Goal: Communication & Community: Answer question/provide support

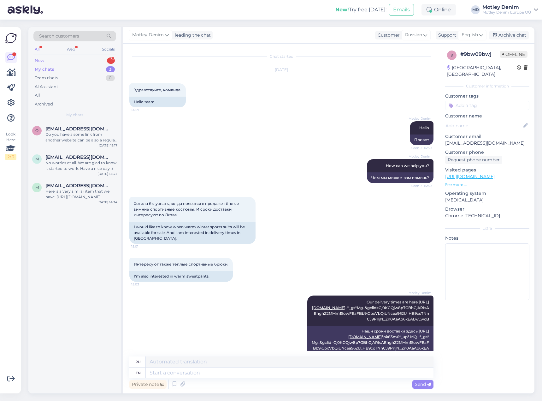
scroll to position [362, 0]
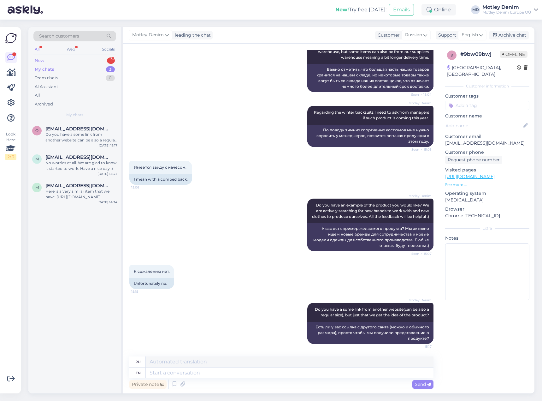
click at [93, 58] on div "New 1" at bounding box center [74, 60] width 83 height 9
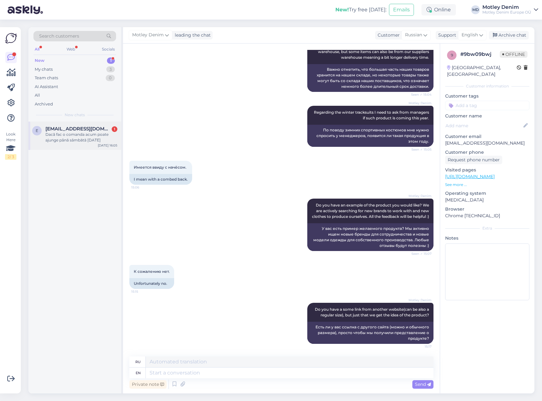
click at [66, 134] on div "Dacă fac o comanda acum poate ajunge până sâmbătă [DATE]" at bounding box center [81, 137] width 72 height 11
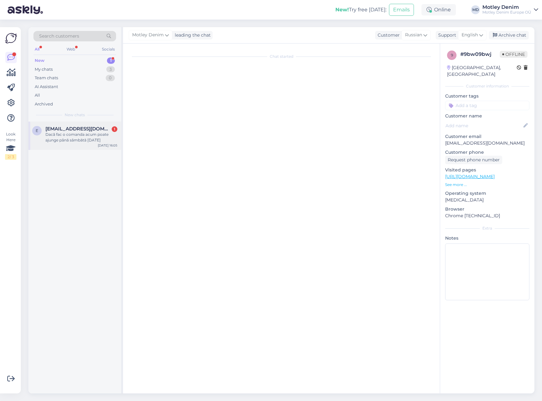
scroll to position [0, 0]
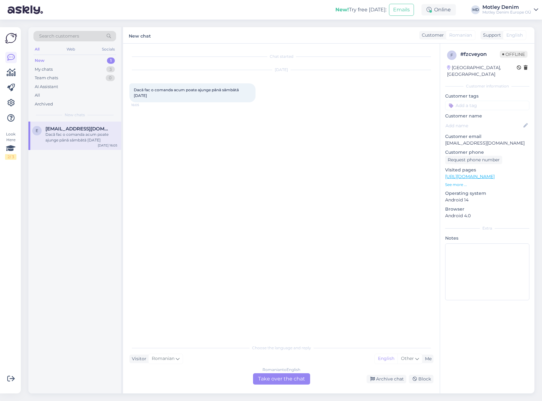
click at [276, 379] on div "Romanian to English Take over the chat" at bounding box center [281, 378] width 57 height 11
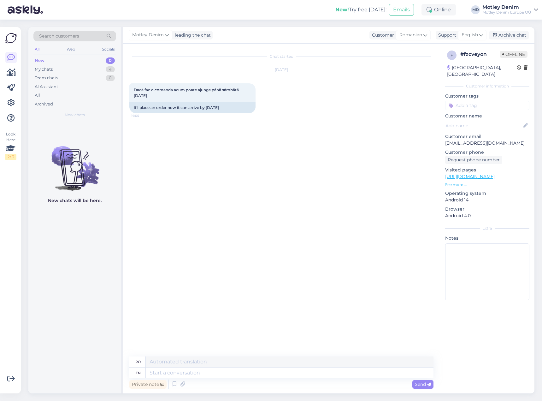
click at [200, 204] on div "Chat started [DATE] Dacă fac o comanda acum poate ajunge până sâmbătă [DATE] 16…" at bounding box center [284, 200] width 310 height 301
click at [191, 133] on div "Chat started [DATE] Dacă fac o comanda acum poate ajunge până sâmbătă [DATE] 16…" at bounding box center [284, 200] width 310 height 301
click at [258, 135] on div "Chat started [DATE] Dacă fac o comanda acum poate ajunge până sâmbătă [DATE] 16…" at bounding box center [284, 200] width 310 height 301
click at [202, 373] on textarea at bounding box center [290, 373] width 288 height 11
type textarea "Hello"
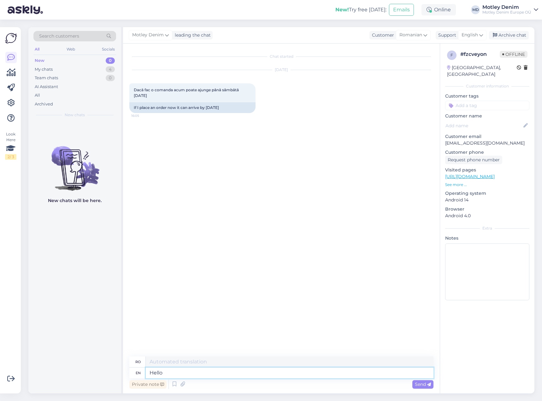
type textarea "Buna ziua"
type textarea "Hello!"
type textarea "Buna ziua!"
type textarea "Unfortunately we"
type textarea "Din păcate"
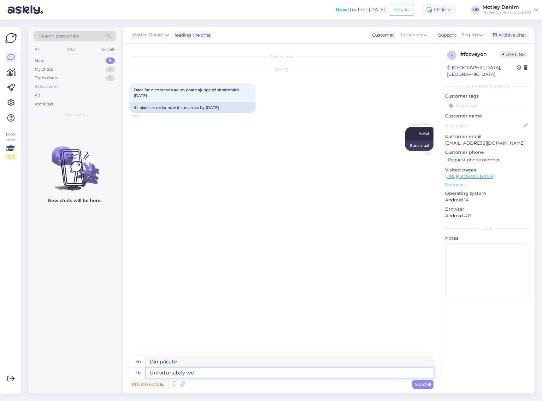
type textarea "Unfortunately we c"
type textarea "Din păcate, noi"
type textarea "Unfortunately we can't"
type textarea "Din păcate, nu putem"
type textarea "Unfortunately we can't promise t"
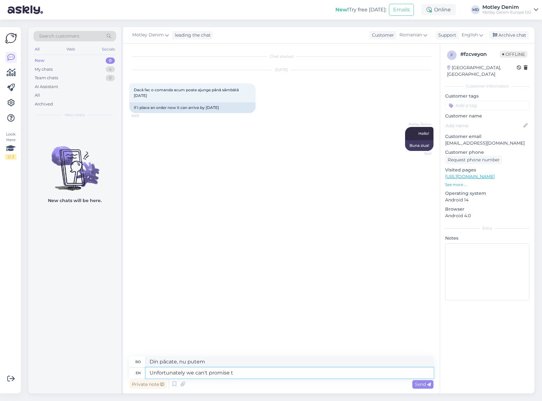
type textarea "Din păcate, nu putem promite"
type textarea "Unfortunately we can't promise that"
type textarea "Din păcate, nu putem promite asta"
type textarea "Unfortunately we can't promise that."
type textarea "Din păcate, nu putem promite asta."
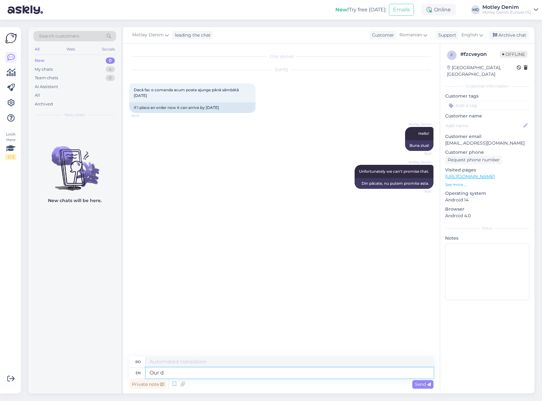
type textarea "Our de"
type textarea "Noastre"
type textarea "Our delivery [PERSON_NAME]"
type textarea "Livrarea noastră"
type textarea "Our delivery times a"
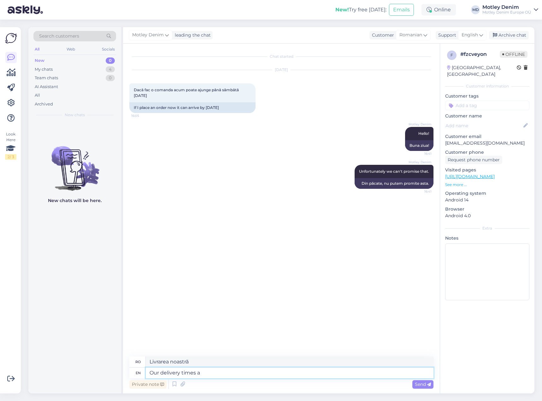
type textarea "Timpii noștri de livrare"
type textarea "Our delivery times are s"
type textarea "Timpii noștri de livrare sunt"
type textarea "Our delivery times are shown he"
type textarea "Timpii noștri de livrare sunt afișați"
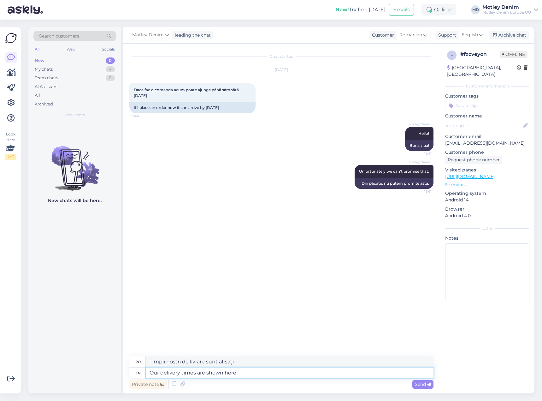
type textarea "Our delivery times are shown here."
type textarea "Timpii noștri de livrare sunt afișați aici."
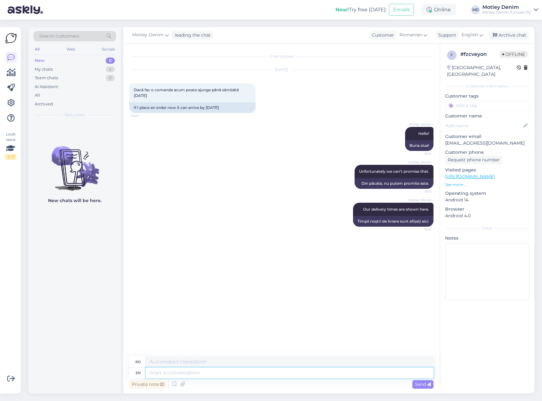
paste textarea "[URL][DOMAIN_NAME]"
type textarea "[URL][DOMAIN_NAME]"
click at [278, 214] on div "Motley Denim Our delivery times are shown here. 16:41 Timpii noștri de [GEOGRAP…" at bounding box center [281, 215] width 304 height 38
click at [208, 372] on textarea at bounding box center [290, 373] width 288 height 11
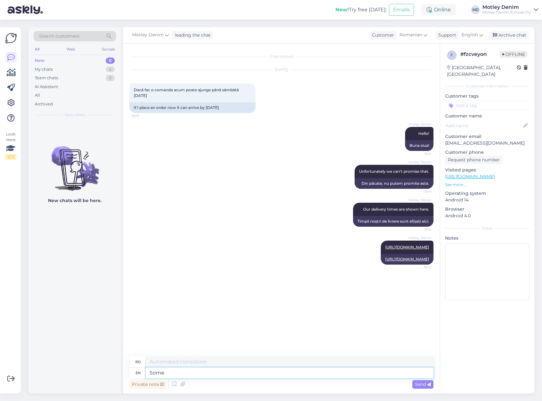
type textarea "Some w"
type textarea "Unele"
type textarea "Some weeks"
type textarea "Câteva săptămâni"
type textarea "Some weeks the sh"
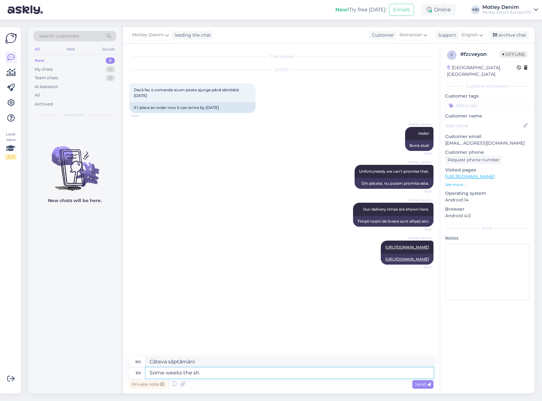
type textarea "În unele săptămâni,"
type textarea "Some weeks the shipping is"
type textarea "La câteva săptămâni, livrarea"
type textarea "Some weeks the shipping is"
type textarea "În unele săptămâni, livrarea este"
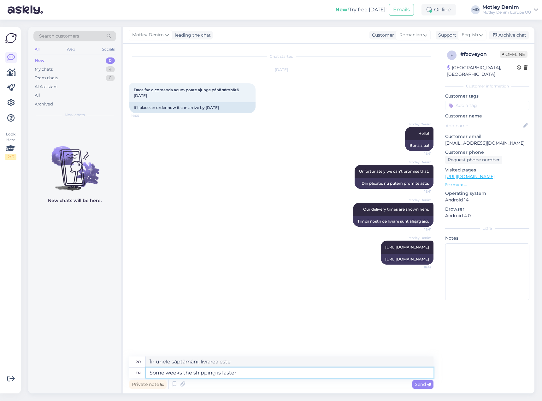
type textarea "Some weeks the shipping is faster a"
type textarea "În unele săptămâni, livrarea este mai rapidă"
type textarea "Some weeks the shipping is faster and som"
type textarea "În unele săptămâni, livrarea este mai rapidă și"
type textarea "Some weeks the shipping is faster and somet"
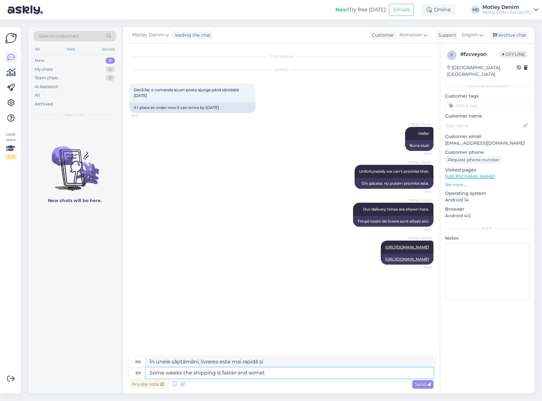
type textarea "În unele săptămâni, livrarea este mai rapidă și în alte"
type textarea "Some weeks the shipping is faster and somedays"
type textarea "În unele săptămâni livrarea este mai rapidă, iar în alte zile"
type textarea "Some weeks the shipping is faster an"
type textarea "În unele săptămâni, livrarea este mai rapidă"
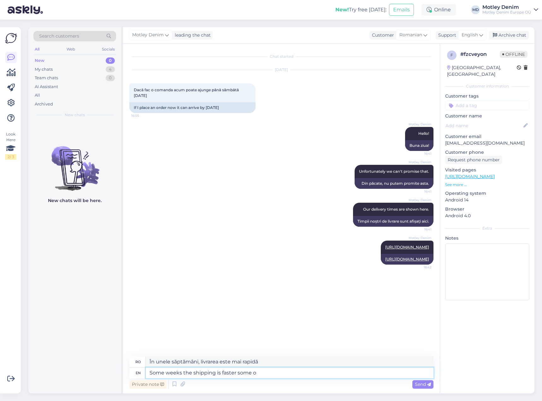
type textarea "Some weeks the shipping is faster some ot"
type textarea "În unele săptămâni, livrarea este mai rapidă."
type textarea "Some weeks the shipping is faster some other we"
type textarea "În unele săptămâni livrarea este mai rapidă, în altele"
type textarea "Some weeks the shipping is faster some other weeks it is"
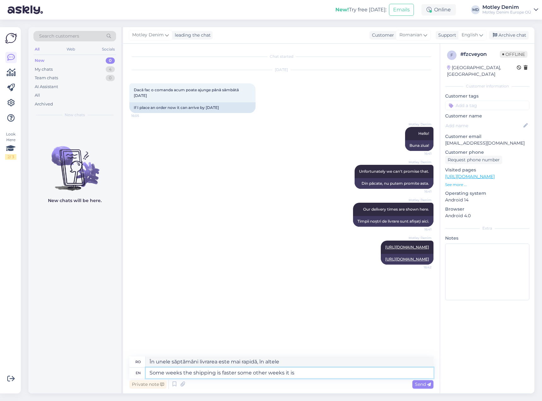
type textarea "În unele săptămâni, livrarea este mai rapidă, în alte săptămâni"
type textarea "Some weeks the shipping is faster some other weeks it is s"
type textarea "În unele săptămâni livrarea este mai rapidă, în alte săptămâni este"
type textarea "Some weeks the shipping is faster some other weeks it is slower."
type textarea "În unele săptămâni livrarea este mai rapidă, în altele este mai lentă."
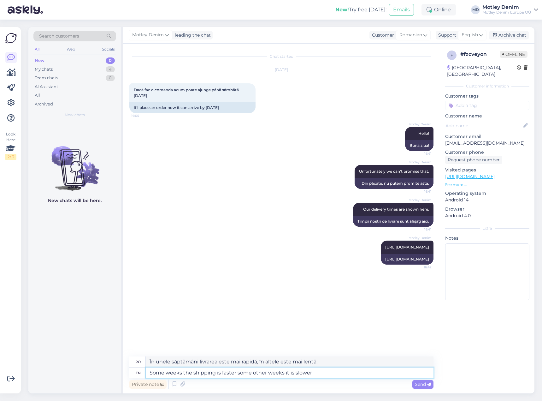
type textarea "Some weeks the shipping is faster some other weeks it is slower"
type textarea "În unele săptămâni livrarea este mai rapidă, în altele este mai lentă"
type textarea "Some weeks the shipping is faster some other weeks it is slower than t"
type textarea "În unele săptămâni livrarea este mai rapidă, în altele este mai lentă decât"
type textarea "Some weeks the shipping is faster some other weeks it is slower than the a"
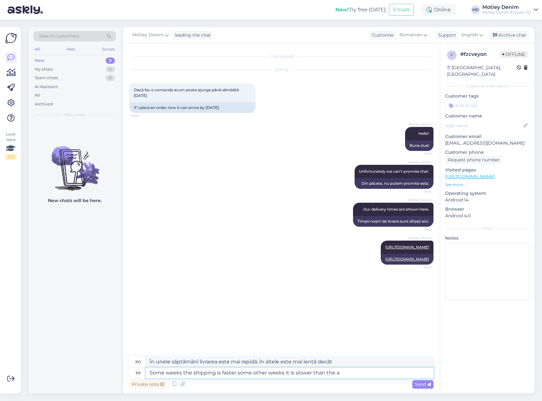
type textarea "În unele săptămâni, livrarea este mai rapidă, în alte săptămâni este mai lentă …"
type textarea "Some weeks the shipping is faster some other weeks it is slower than the averag…"
type textarea "În unele săptămâni livrarea este mai rapidă, în alte săptămâni este mai lentă d…"
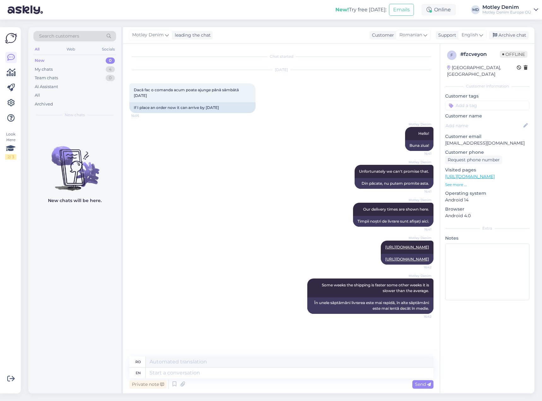
click at [461, 101] on input at bounding box center [488, 105] width 84 height 9
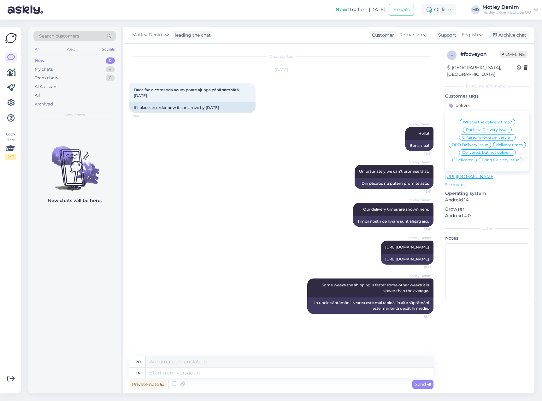
type input "deliver"
click at [498, 120] on span "What is the delivery time?" at bounding box center [487, 122] width 49 height 4
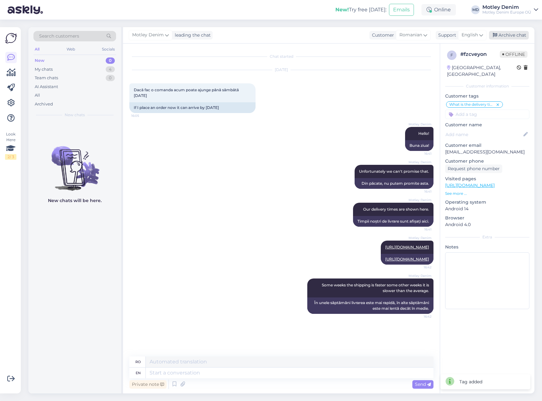
click at [501, 37] on div "Archive chat" at bounding box center [509, 35] width 40 height 9
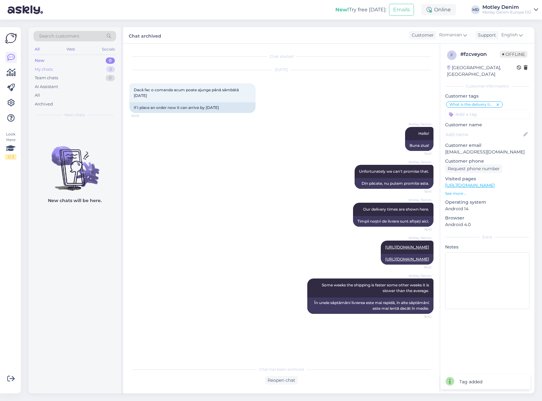
click at [83, 70] on div "My chats 3" at bounding box center [74, 69] width 83 height 9
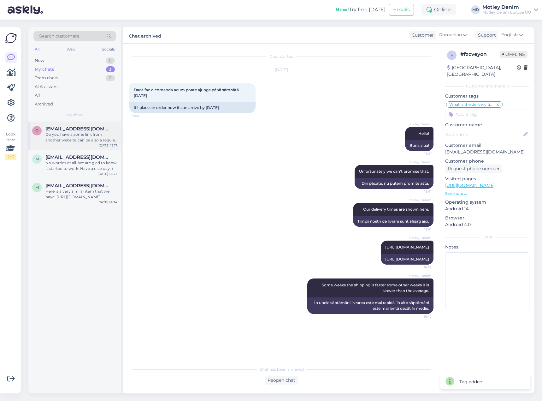
click at [103, 141] on div "Do you have a some link from another website(can be also a regular size), but j…" at bounding box center [81, 137] width 72 height 11
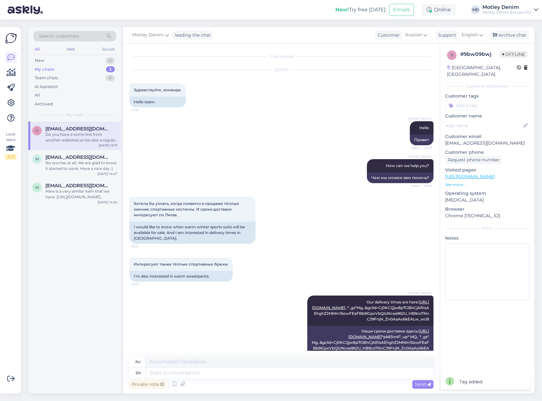
scroll to position [362, 0]
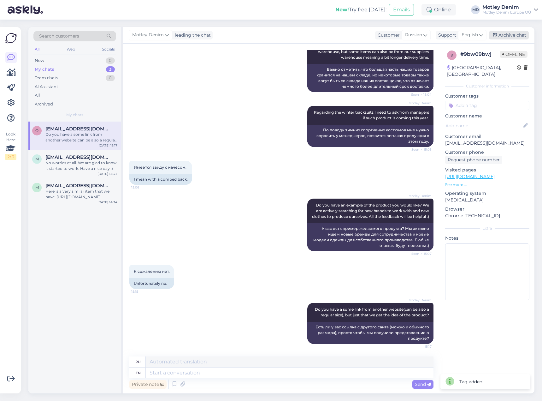
click at [511, 33] on div "Archive chat" at bounding box center [509, 35] width 40 height 9
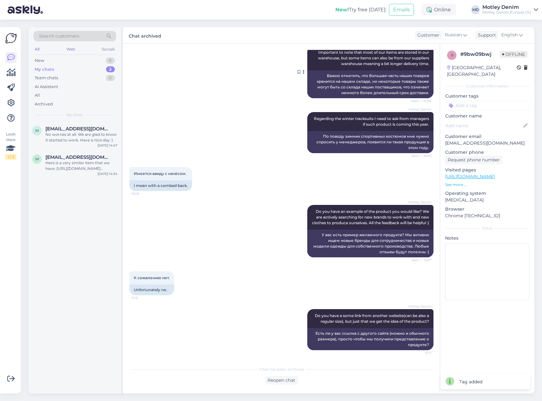
scroll to position [356, 0]
click at [97, 134] on div "No worries at all. We are glad to know it started to work. Have a nice day :)" at bounding box center [81, 137] width 72 height 11
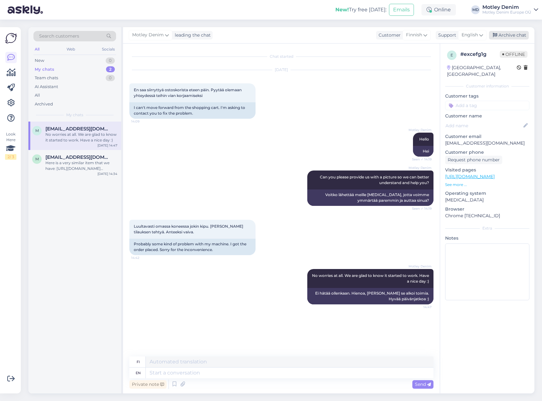
click at [511, 31] on div "Archive chat" at bounding box center [509, 35] width 40 height 9
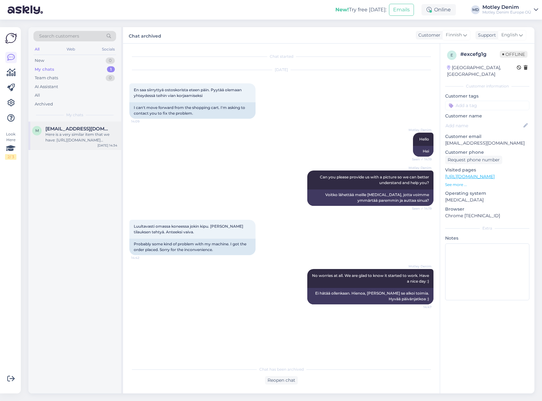
click at [86, 135] on div "Here is a very similar item that we have: [URL][DOMAIN_NAME][PERSON_NAME]" at bounding box center [81, 137] width 72 height 11
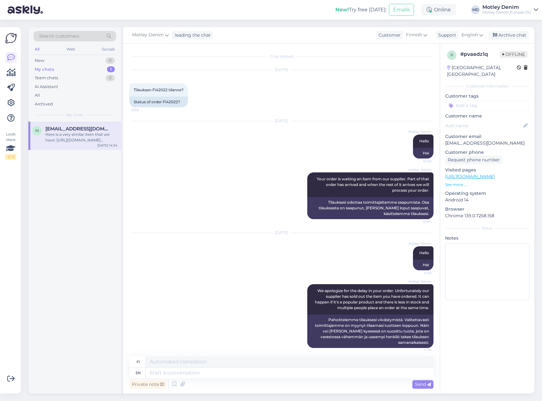
scroll to position [175, 0]
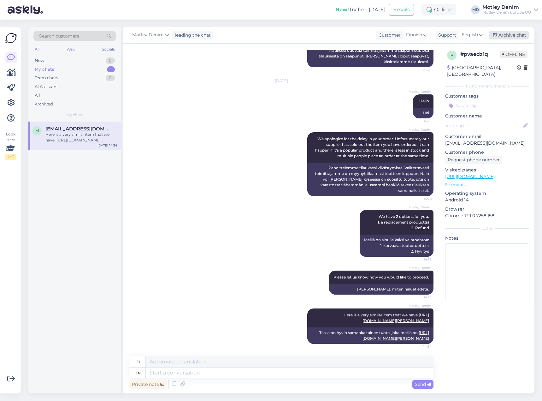
click at [510, 35] on div "Archive chat" at bounding box center [509, 35] width 40 height 9
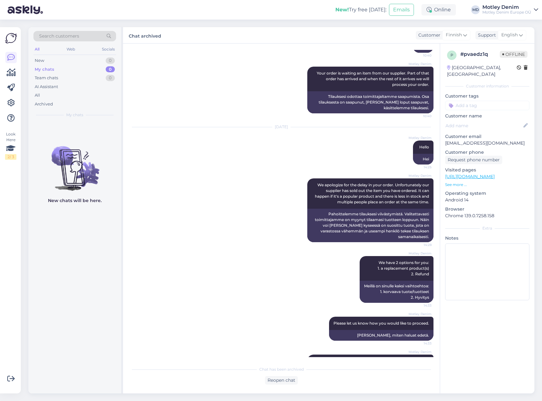
scroll to position [42, 0]
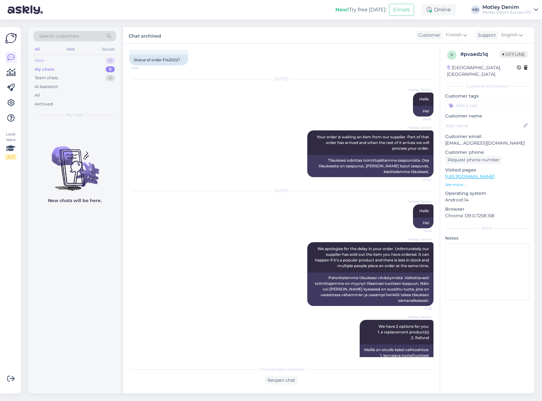
click at [44, 62] on div "New" at bounding box center [39, 60] width 9 height 6
click at [51, 93] on div "All" at bounding box center [74, 95] width 83 height 9
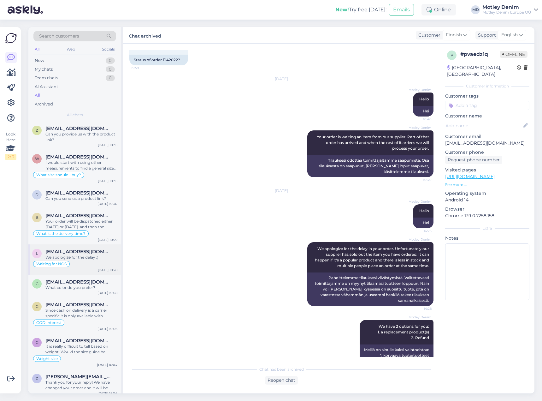
scroll to position [284, 0]
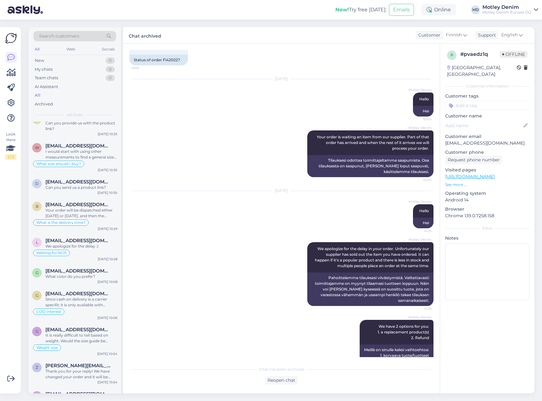
click at [81, 36] on div "Search customers" at bounding box center [74, 36] width 83 height 10
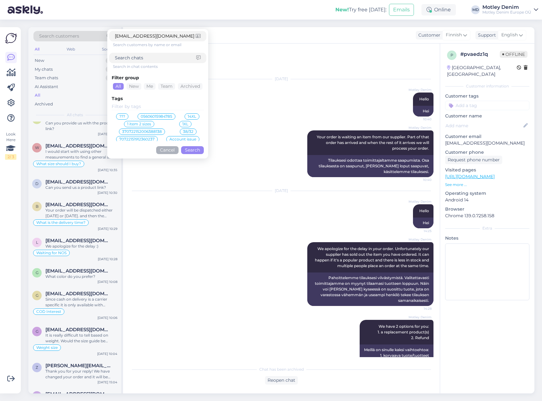
type input "[EMAIL_ADDRESS][DOMAIN_NAME]"
click at [189, 148] on button "Search" at bounding box center [192, 150] width 23 height 8
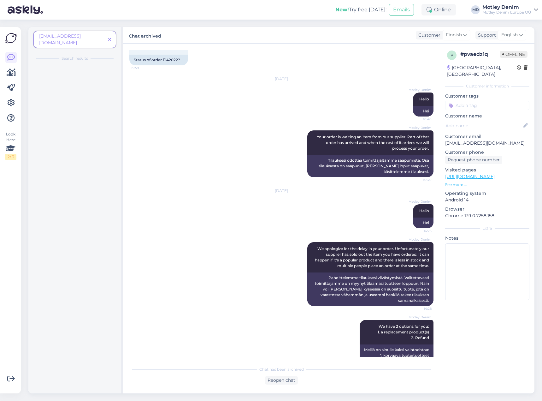
scroll to position [0, 0]
click at [87, 81] on div "wrong size sent" at bounding box center [74, 85] width 85 height 8
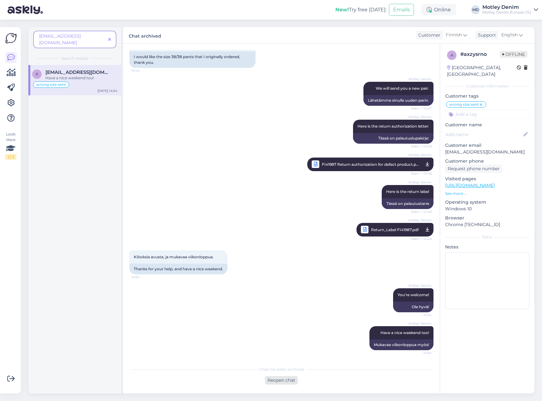
click at [281, 382] on div "Reopen chat" at bounding box center [281, 380] width 33 height 9
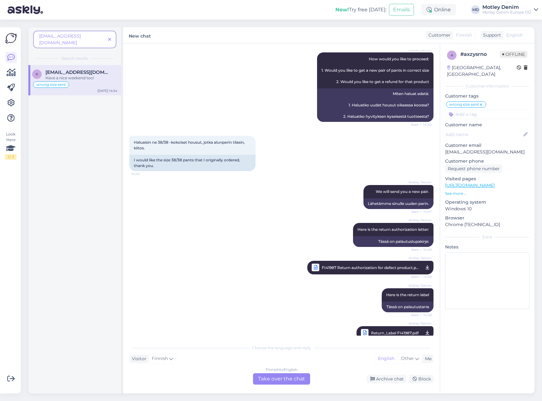
scroll to position [684, 0]
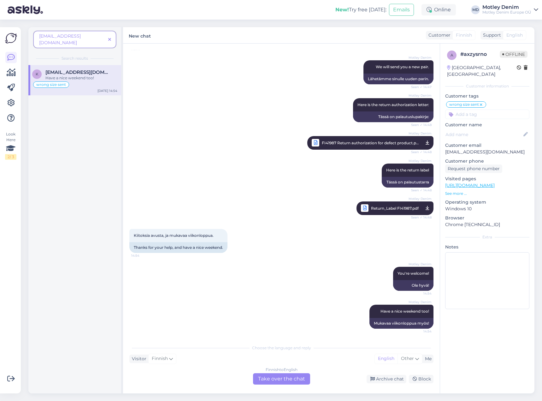
click at [285, 384] on div "Finnish to English Take over the chat" at bounding box center [281, 378] width 57 height 11
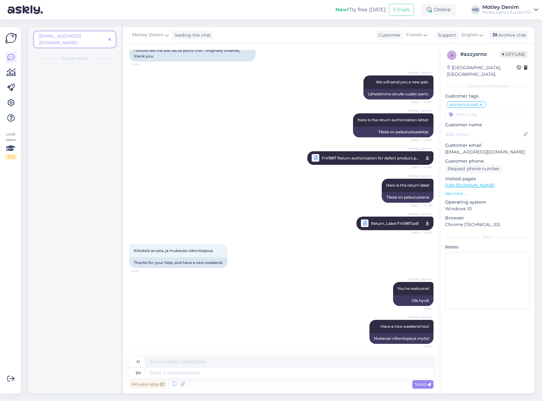
scroll to position [669, 0]
click at [298, 374] on textarea at bounding box center [290, 373] width 288 height 11
type textarea "We ha"
type textarea "Me"
type textarea "We have"
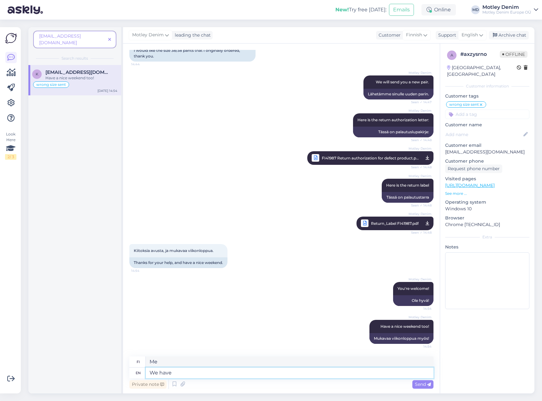
type textarea "Meillä on"
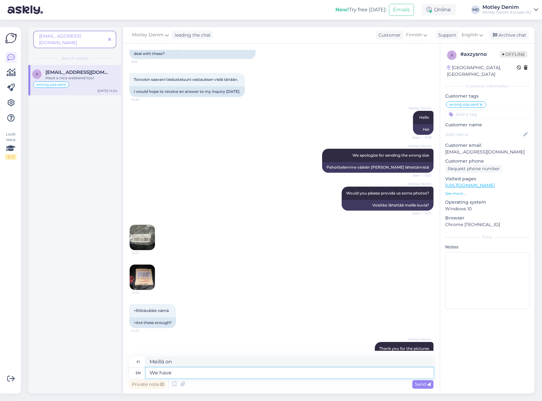
scroll to position [195, 0]
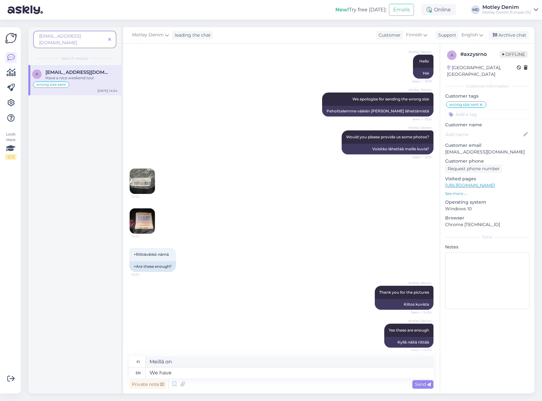
click at [139, 185] on img at bounding box center [142, 181] width 25 height 25
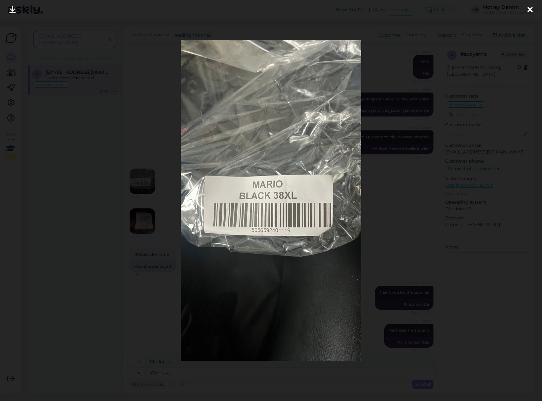
click at [155, 263] on div at bounding box center [271, 200] width 542 height 401
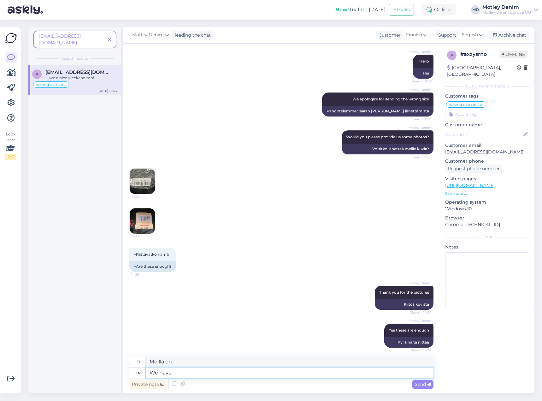
click at [206, 373] on textarea "We have" at bounding box center [290, 373] width 288 height 11
type textarea "It s"
type textarea "Se"
type textarea "It seems th"
type textarea "Näyttää siltä"
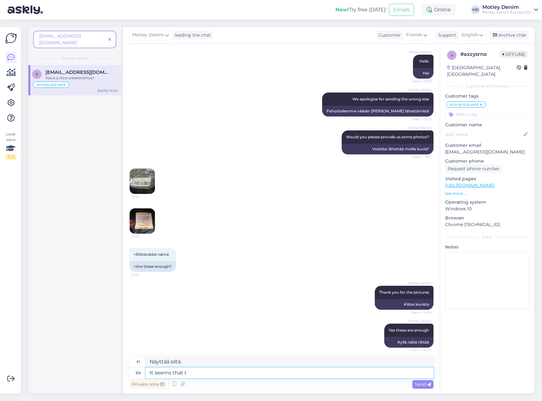
type textarea "It seems that th"
type textarea "Näyttää siltä, ​​että"
type textarea "It seems that the pair wi"
type textarea "Näyttää siltä, ​​[PERSON_NAME]"
type textarea "It seems that the pair with th"
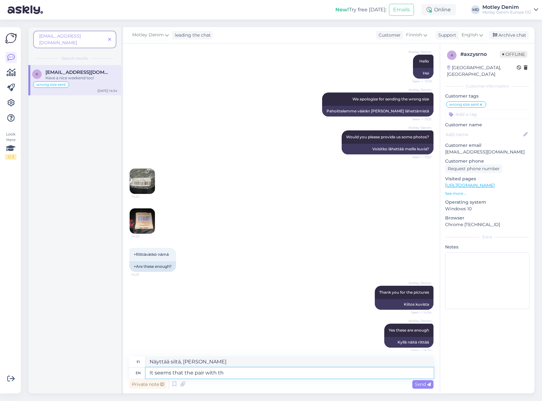
type textarea "Näyttää siltä, ​​[PERSON_NAME], jolla on"
type textarea "It seems that the pair with the wrong l"
type textarea "Näyttää siltä, ​​[PERSON_NAME] väärän"
type textarea "It seems that the pair with the wrong label"
type textarea "Näyttää siltä, ​​[PERSON_NAME] väärällä merkinnällä"
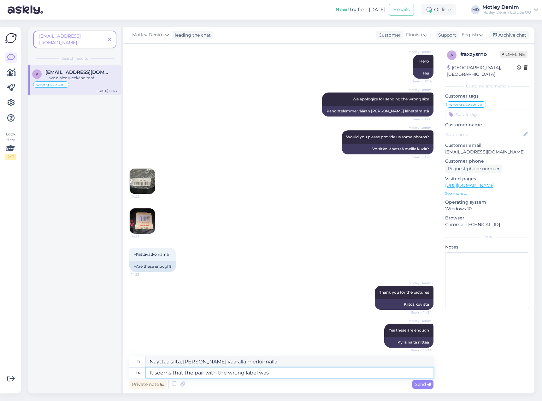
type textarea "It seems that the pair with the wrong label was t"
type textarea "Näyttää siltä, ​​[PERSON_NAME] väärällä merkinnällä varustettu pari oli"
type textarea "It seems that the pair with the wrong label was the only p"
type textarea "Näyttää siltä, ​​[PERSON_NAME] väärällä merkinnällä varustettu pari oli ainoa"
type textarea "It seems that the pair with the wrong label was the only piece"
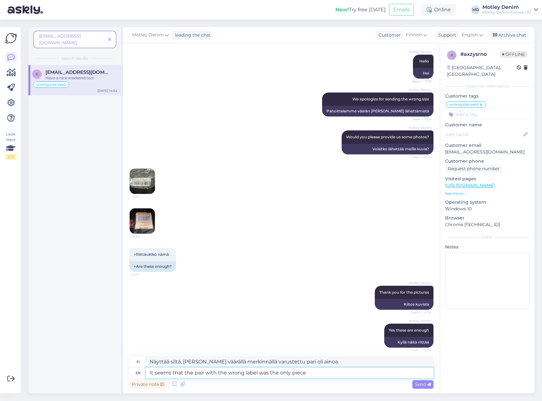
type textarea "Näyttää siltä, ​​[PERSON_NAME] väärällä merkillä varustettu pari oli ainoa kapp…"
type textarea "It seems that the pair with the wrong label was the only piece we ha"
type textarea "Näyttää siltä, ​​[PERSON_NAME] väärällä merkillä varustettu pari oli ainoa kapp…"
type textarea "It seems that the pair with the wrong label was the only piece we had"
type textarea "Näyttää siltä, ​​[PERSON_NAME] väärällä merkillä varustettu pari oli ainoa kapp…"
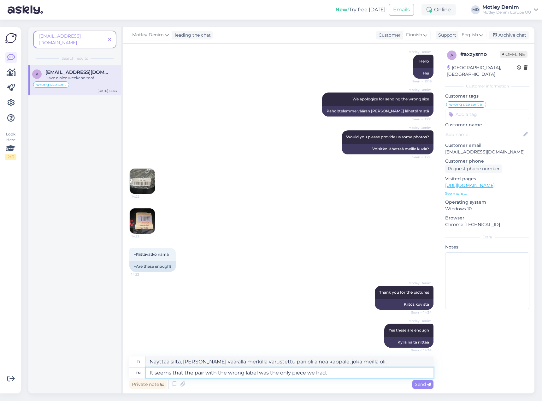
type textarea "It seems that the pair with the wrong label was the only piece we had."
type textarea "Näyttää siltä, ​​[PERSON_NAME] väärällä etiketillä varustettu pari oli ainoa ka…"
click at [344, 374] on textarea "It seems that the pair with the wrong label was the only piece we had." at bounding box center [290, 373] width 288 height 11
type textarea "It seems that the pair with the wrong label was the only piece we had. Would y"
type textarea "Näyttää siltä, ​​[PERSON_NAME] väärällä merkillä varustettu pari oli ainoa kapp…"
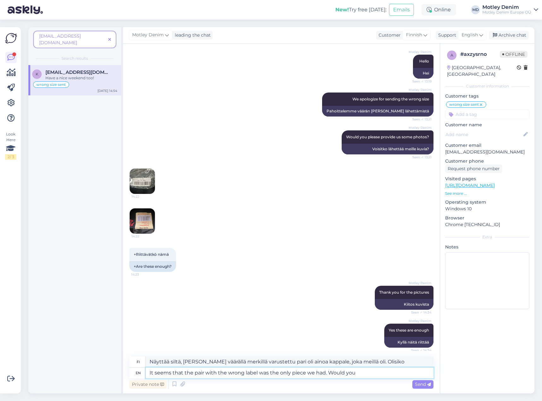
type textarea "It seems that the pair with the wrong label was the only piece we had. Would you"
type textarea "Näyttää siltä, ​​[PERSON_NAME] väärällä merkillä varustettu pari oli ainoa kapp…"
type textarea "It seems that the pair with the wrong label was the only piece we had. Would yo…"
type textarea "Näyttää siltä, ​​[PERSON_NAME] väärällä merkillä varustettu pari oli ainoa kapp…"
type textarea "It seems that the pair with the wrong label was the only piece we had. Would yo…"
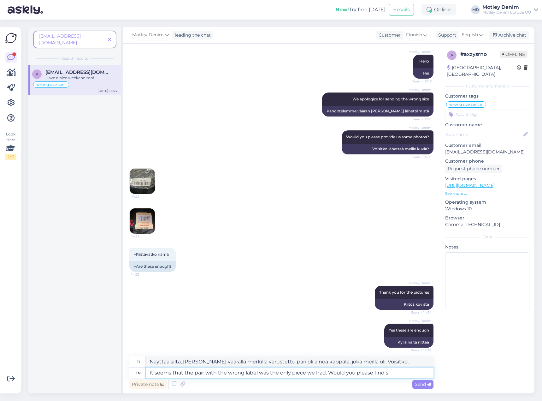
type textarea "Näyttää siltä, ​​[PERSON_NAME] väärällä merkillä varustettu pari oli ainoa kapp…"
type textarea "It seems that the pair with the wrong label was the only piece we had. Would yo…"
type textarea "Näyttää siltä, ​​[PERSON_NAME] väärällä merkillä varustettu pari oli ainoa kapp…"
type textarea "It seems that the pair with the wrong label was the only piece we had. Would yo…"
type textarea "Näyttää siltä, ​​[PERSON_NAME] väärällä merkillä varustettu pari oli ainoa kapp…"
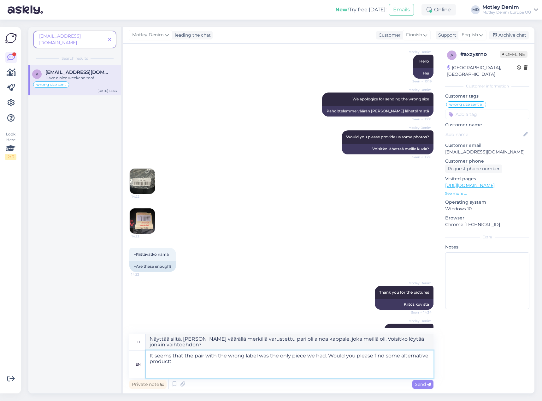
paste textarea "[URL][DOMAIN_NAME]"
type textarea "It seems that the pair with the wrong label was the only piece we had. Would yo…"
type textarea "Näyttää siltä, ​​[PERSON_NAME] väärällä etiketillä varustettu pari oli ainoa ka…"
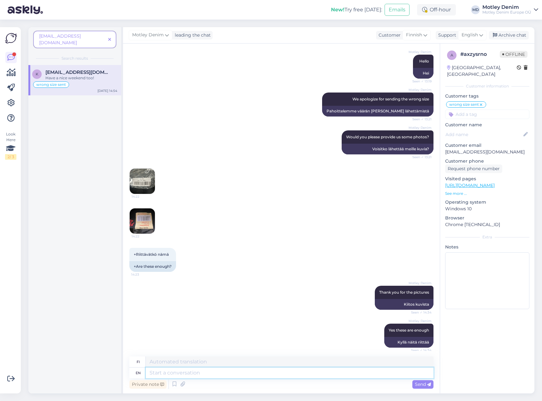
scroll to position [777, 0]
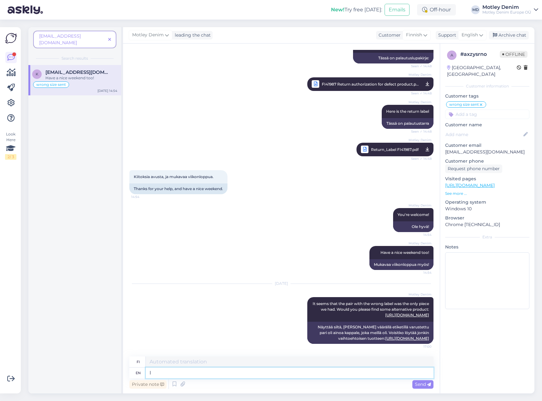
type textarea "I o"
type textarea "Minä"
type textarea "I offered"
type textarea "Tarjosin"
type textarea "I offered pants,"
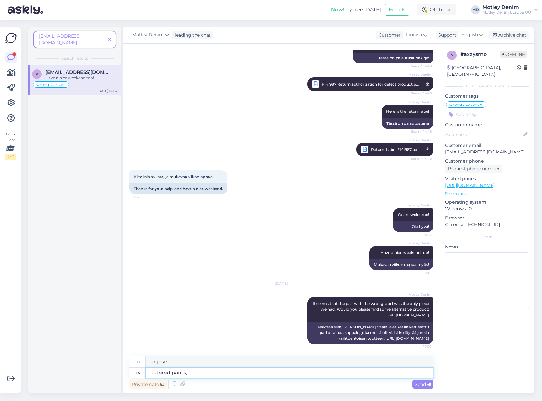
type textarea "Tarjosin housuja,"
type textarea "I offered pants, but i"
type textarea "Tarjosin housuja, mutta"
type textarea "I offered pants, but it c"
type textarea "Tarjosin housuja, mutta ne"
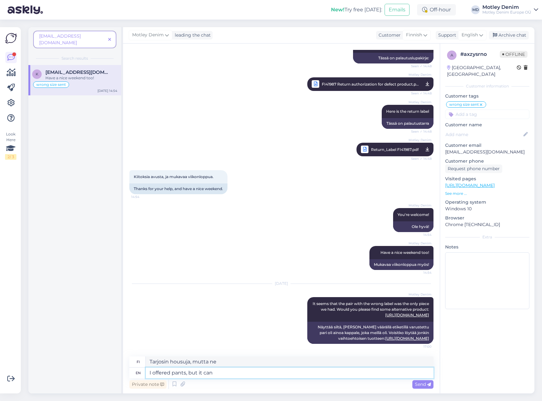
type textarea "I offered pants, but it can b"
type textarea "Tarjosin housuja, mutta ne voivat"
type textarea "I offered pants, but it can be"
type textarea "Tarjosin housuja, mutta ne voivat olla"
type textarea "I offered pants, but it can be also"
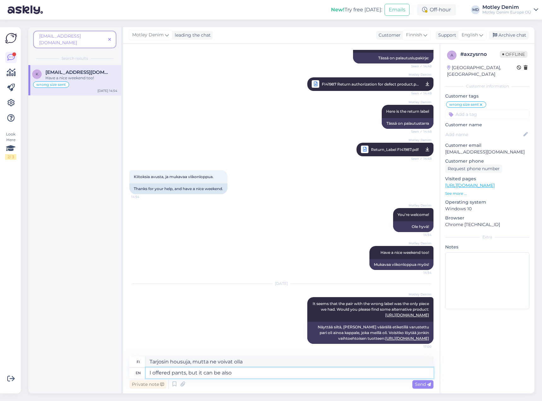
type textarea "Tarjosin housuja, mutta ne voivat olla myös"
type textarea "I offered pants, but it can be also some ot"
type textarea "Tarjosin housuja, mutta ne voivat olla myös jotkut"
type textarea "I offered pants, but it can be also some other it"
type textarea "Tarjosin housuja, mutta ne voivat olla myös joitakin muita"
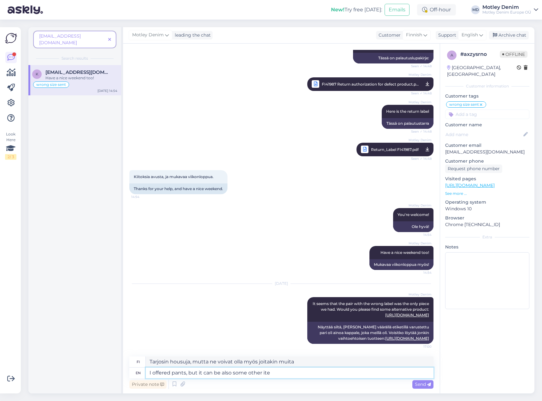
type textarea "I offered pants, but it can be also some other item"
type textarea "Tarjosin housuja, mutta se voi olla myös jokin muu esine"
type textarea "I offered pants, but it can also be some other item."
type textarea "Tarjosin housuja, mutta se voi olla myös jokin muu esine."
click at [298, 377] on textarea "I offered pants, but it can also be some other item." at bounding box center [290, 373] width 288 height 11
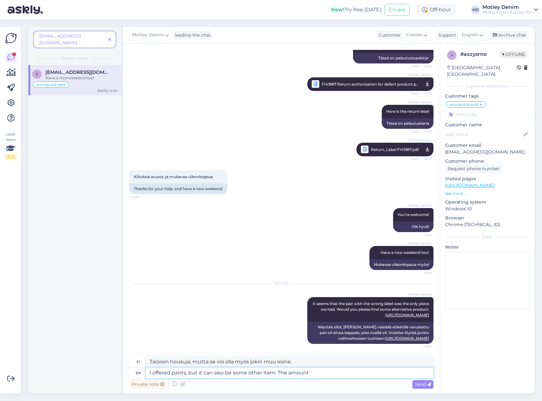
type textarea "I offered pants, but it can also be some other item. The amount"
type textarea "Tarjosin housuja, mutta se voi olla myös jokin muu esine. Määrä"
type textarea "I offered pants, but it can also be some other item. The amount should"
type textarea "Tarjosin housuja, mutta se voi olla myös jokin muu esine. Määrän pitäisi"
type textarea "I offered pants, but it can also be some other item. The amount should be"
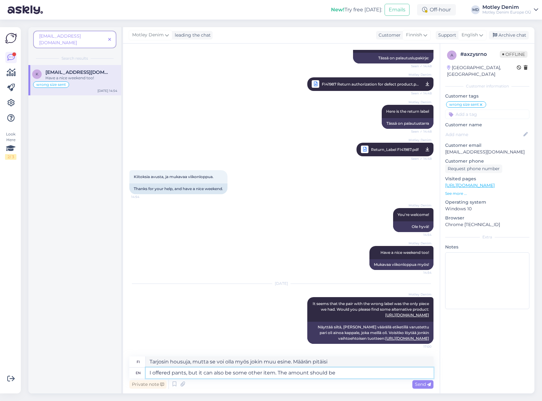
type textarea "Tarjosin housuja, mutta se voi olla myös jokin muu esine. [PERSON_NAME] pitäisi…"
type textarea "I offered pants, but it can also be some other item. The amount should be the sa"
type textarea "Tarjosin housuja, mutta se voi olla myös jokin muu esine. [PERSON_NAME] tulisi …"
type textarea "I offered pants, but it can also be some other item. The amount should be the s…"
type textarea "Tarjosin housuja, mutta se voi olla myös jokin muu esine. [PERSON_NAME] pitäisi…"
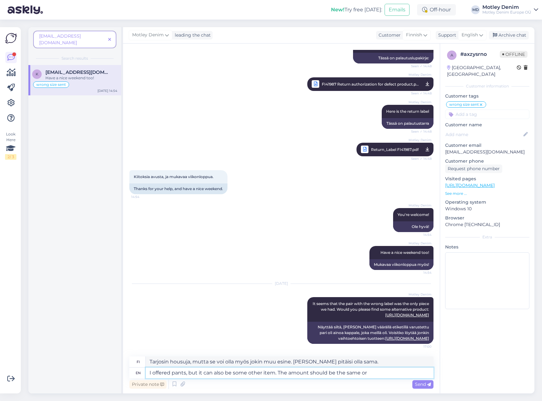
type textarea "I offered pants, but it can also be some other item. The amount should be the s…"
type textarea "Tarjosin housuja, mutta se voi olla myös jokin muu esine. [PERSON_NAME] tulisi …"
type textarea "I offered pants, but it can also be some other item. The amount should be the s…"
type textarea "Tarjosin housuja, mutta kyseessä voi olla myös jokin muu tuote. Määrän tulisi o…"
type textarea "I offered pants, but it can also be some other item. The amount should be the s…"
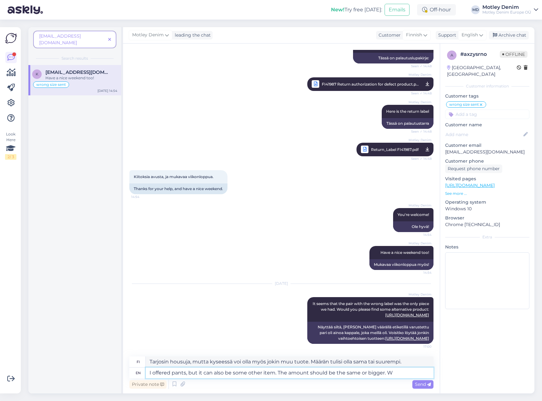
type textarea "Tarjosin housuja, mutta se voi olla myös jokin muu tuote. Määrän tulisi olla sa…"
type textarea "I offered pants, but it can also be some other item. The amount should be the s…"
type textarea "Tarjosin housuja, mutta se voi olla myös jokin muu tuote. Määrän tulisi olla sa…"
type textarea "I offered pants, but it can also be some other item. The amount should be the s…"
type textarea "Tarjosin housuja, mutta se voi olla myös jokin muu tuote. Määrän tulisi olla sa…"
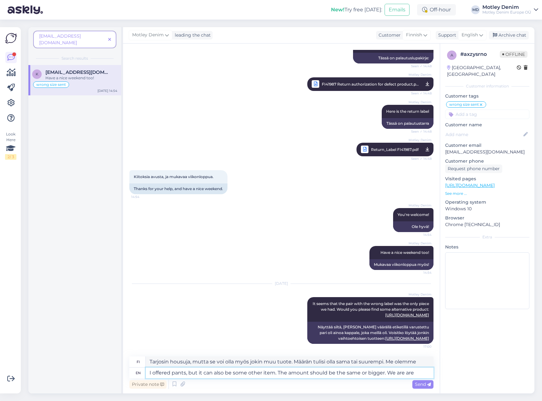
type textarea "I offered pants, but it can also be some other item. The amount should be the s…"
type textarea "Tarjosin housuja, mutta se voi olla myös jokin muu tuote. [PERSON_NAME] tulisi …"
type textarea "I offered pants, but it can also be some other item. The amount should be the s…"
type textarea "Tarjosin housuja, mutta se voi olla myös jokin muu tuote. Määrän tulisi olla sa…"
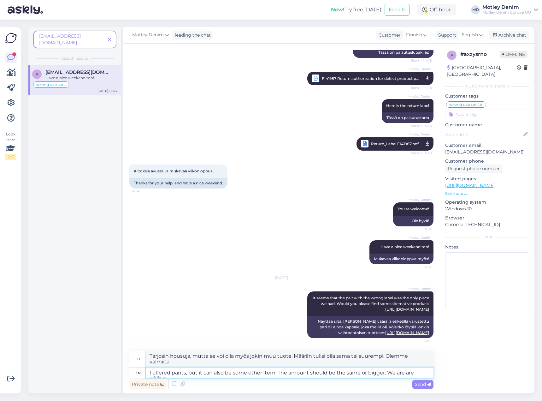
scroll to position [788, 0]
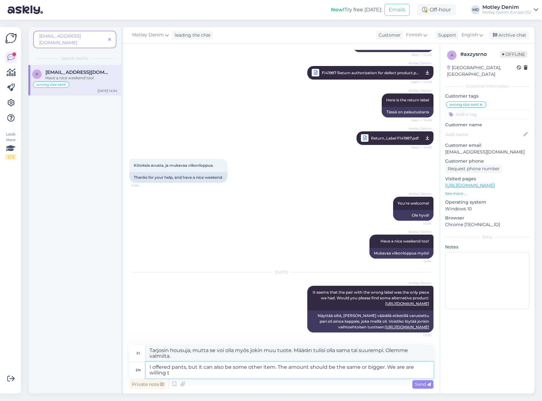
type textarea "I offered pants, but it can also be some other item. The amount should be the s…"
type textarea "Tarjosin housuja, mutta se voi olla myös jokin muu tuote. [PERSON_NAME] tulisi …"
type textarea "I offered pants, but it can also be some other item. The amount should be the s…"
type textarea "Tarjosin housuja, mutta se voi olla myös jokin muu tuote. Määrän tulisi olla sa…"
type textarea "I offered pants, but it can also be some other item. The amount should be the s…"
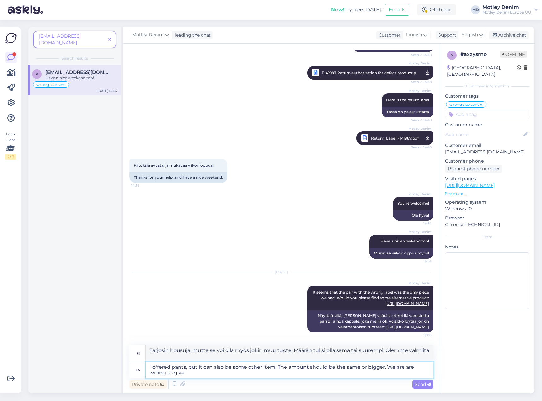
type textarea "Tarjosin housuja, mutta se voi olla myös jokin muu tuote. [PERSON_NAME] tulisi …"
type textarea "I offered pants, but it can also be some other item. The amount should be the s…"
type textarea "Tarjosin housuja, mutta se voi olla myös jokin muu tuote. [PERSON_NAME] tulisi …"
type textarea "I offered pants, but it can also be some other item. The amount should be the s…"
type textarea "Tarjosin housuja, mutta se voi olla myös jokin muu tuote. [PERSON_NAME] tulisi …"
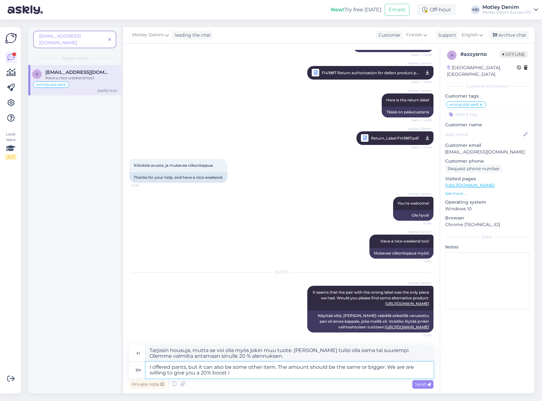
type textarea "I offered pants, but it can also be some other item. The amount should be the s…"
type textarea "Tarjosin housuja, mutta se voi olla myös jokin muu tuote. [PERSON_NAME] tulisi …"
type textarea "I offered pants, but it can also be some other item. The amount should be the s…"
type textarea "Tarjosin housuja, mutta se voi olla myös jokin muu tuote. Määrän tulisi olla sa…"
type textarea "I offered pants, but it can also be some other item. The amount should be the s…"
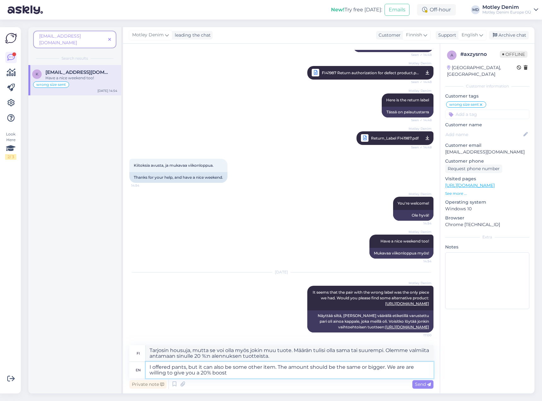
type textarea "Tarjosin housuja, mutta se voi olla myös jokin muu tuote. [PERSON_NAME] tulisi …"
type textarea "I offered pants, but it can also be some other item. The amount should be the s…"
type textarea "Tarjosin housuja, mutta se voi olla myös jokin muu tuote. [PERSON_NAME] tulisi …"
type textarea "I offered pants, but it can also be some other item. The amount should be the s…"
type textarea "Tarjosin housuja, mutta kyseessä voi olla myös jokin muu tuote. [PERSON_NAME] t…"
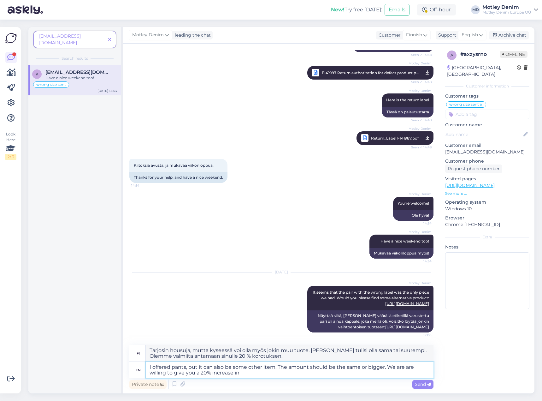
type textarea "I offered pants, but it can also be some other item. The amount should be the s…"
type textarea "Tarjosin housuja, mutta se voi olla myös jokin muu tuote. [PERSON_NAME] tulisi …"
type textarea "I offered pants, but it can also be some other item. The amount should be the s…"
type textarea "Tarjosin housuja, mutta se voi olla myös jokin muu tuote. [PERSON_NAME] tulisi …"
type textarea "I offered pants, but it can also be some other item. The amount should be the s…"
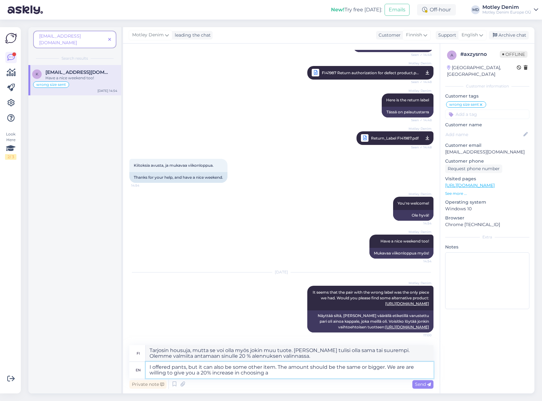
type textarea "Tarjosin housuja, mutta se voi olla myös jokin muu tuote. [PERSON_NAME] tulisi …"
click at [414, 368] on textarea "I offered pants, but it can also be some other item. The amount should be the s…" at bounding box center [290, 370] width 288 height 16
type textarea "I offered pants, but it can also be some other item. The amount should be the s…"
type textarea "Tarjosin housuja, mutta se voi olla myös jokin muu tuote. Määrän tulisi olla sa…"
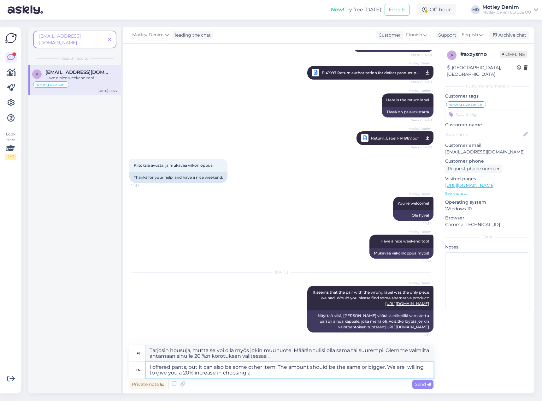
type textarea "I offered pants, but it can also be some other item. The amount should be the s…"
drag, startPoint x: 253, startPoint y: 372, endPoint x: 390, endPoint y: 368, distance: 136.8
click at [390, 368] on textarea "I offered pants, but it can also be some other item. The amount should be the s…" at bounding box center [290, 370] width 288 height 16
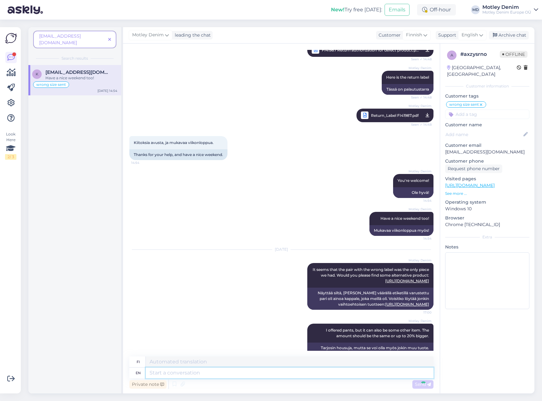
scroll to position [826, 0]
